Goal: Entertainment & Leisure: Consume media (video, audio)

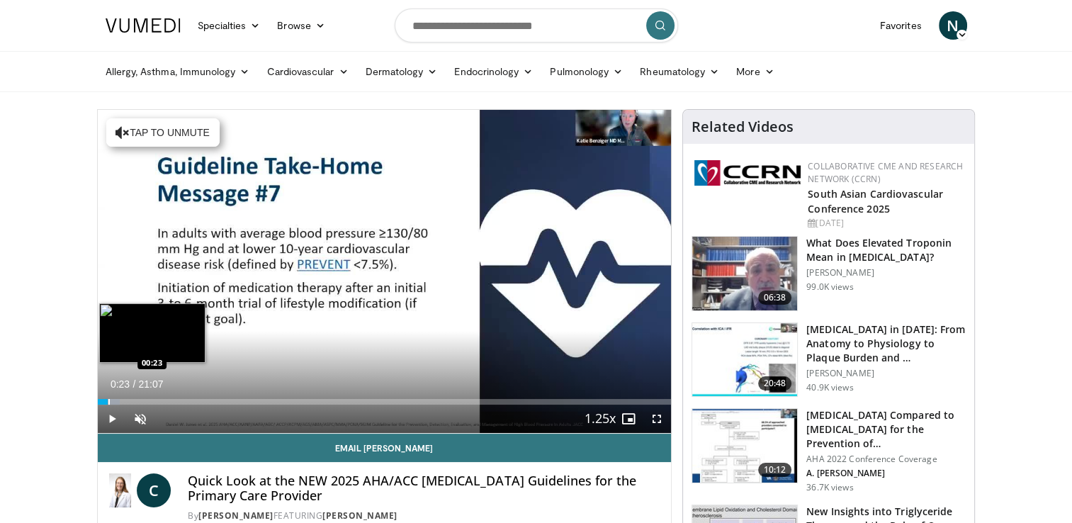
click at [108, 405] on div "Progress Bar" at bounding box center [108, 402] width 1 height 6
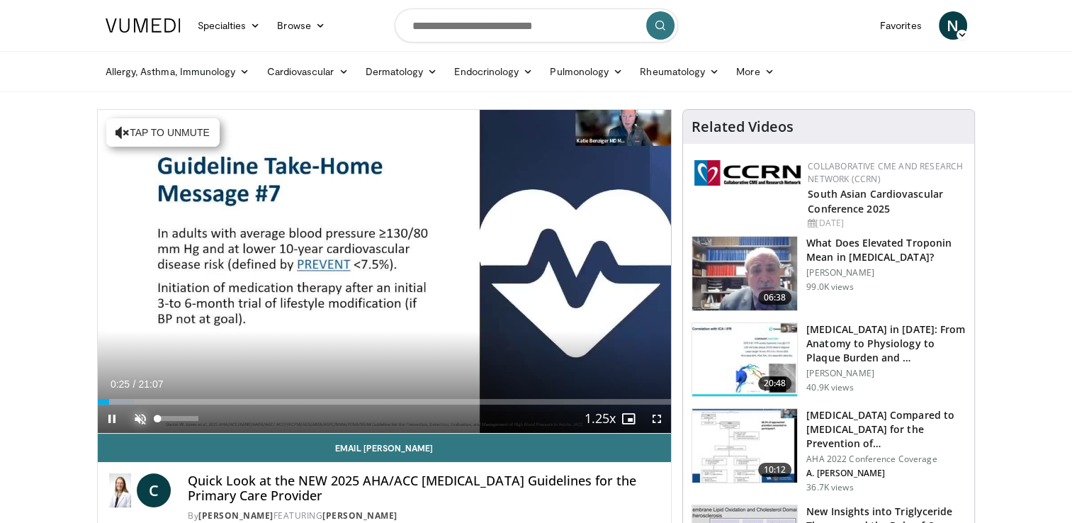
click at [142, 423] on span "Video Player" at bounding box center [140, 419] width 28 height 28
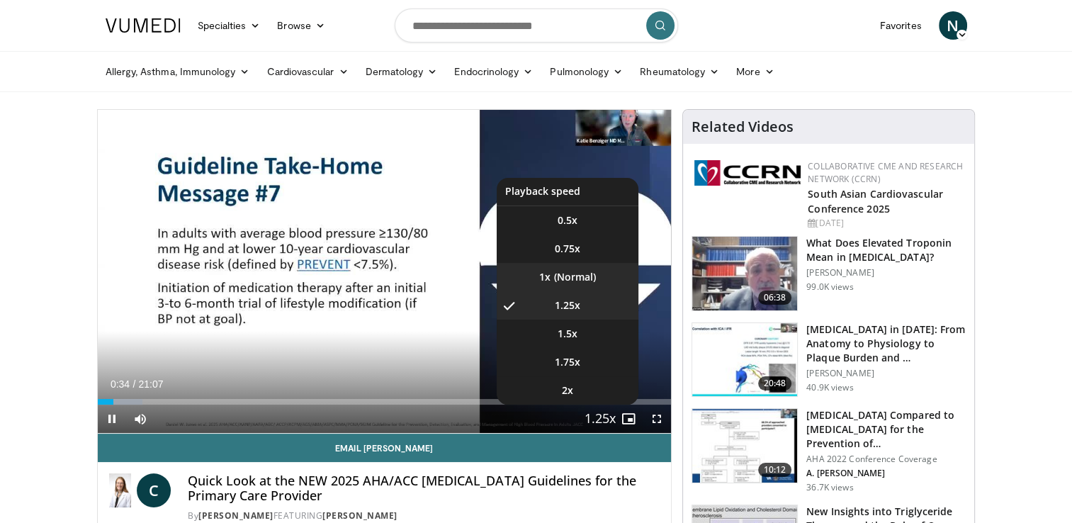
click at [556, 286] on li "1x" at bounding box center [568, 277] width 142 height 28
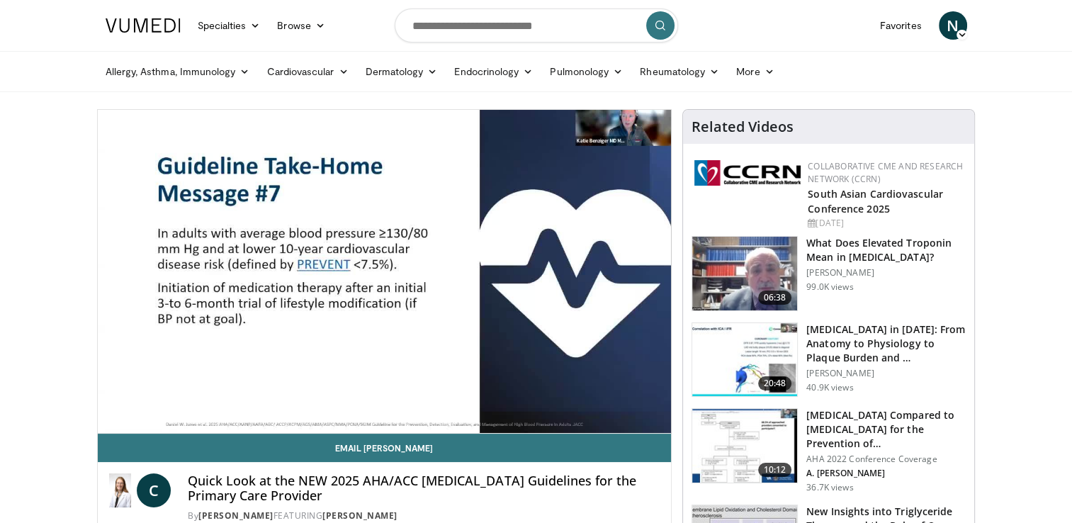
scroll to position [71, 0]
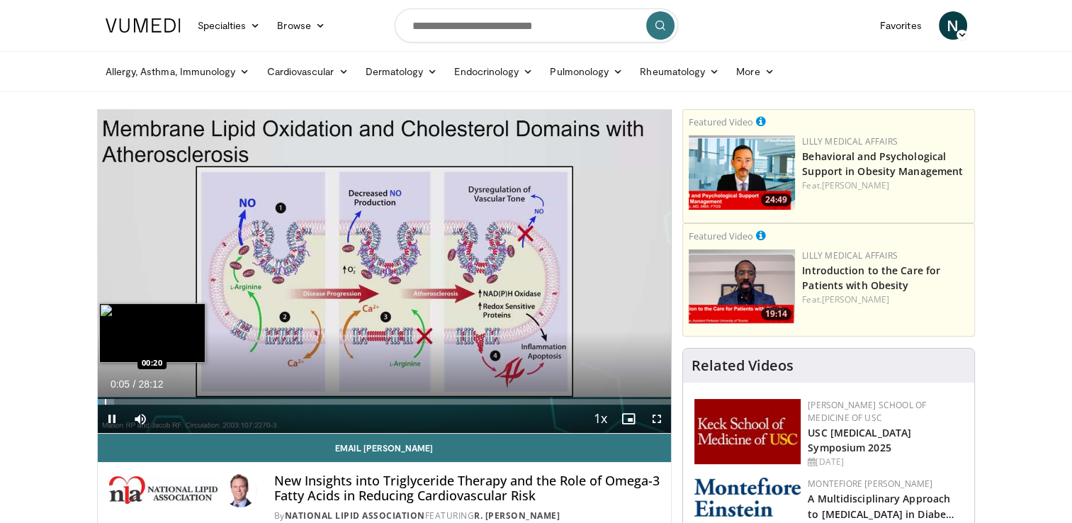
click at [105, 405] on div "Progress Bar" at bounding box center [105, 402] width 1 height 6
click at [115, 403] on div "Progress Bar" at bounding box center [115, 402] width 1 height 6
click at [112, 405] on div "Progress Bar" at bounding box center [112, 402] width 1 height 6
click at [107, 405] on div "Progress Bar" at bounding box center [107, 402] width 1 height 6
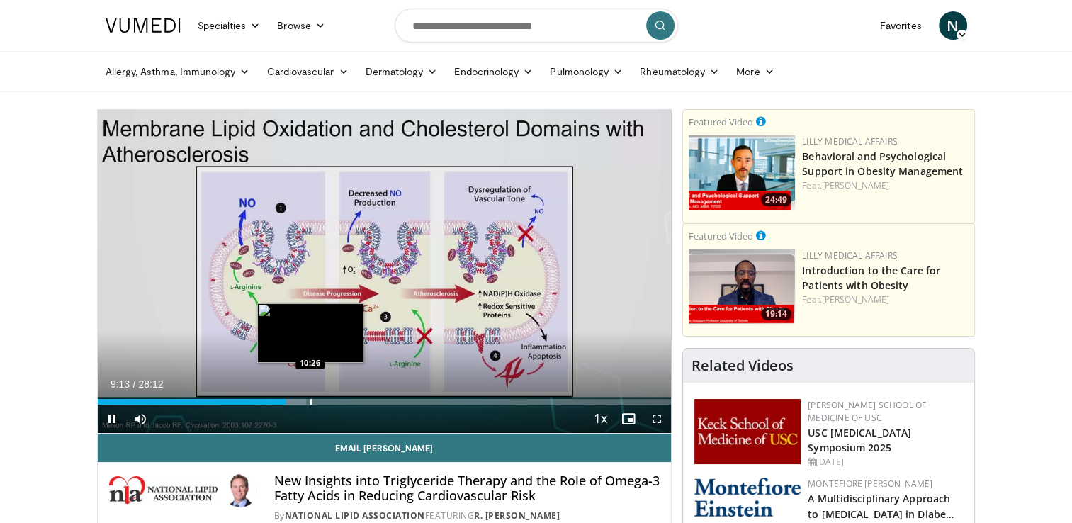
click at [310, 405] on div "Progress Bar" at bounding box center [310, 402] width 1 height 6
click at [330, 404] on div "Progress Bar" at bounding box center [330, 402] width 1 height 6
